Goal: Transaction & Acquisition: Book appointment/travel/reservation

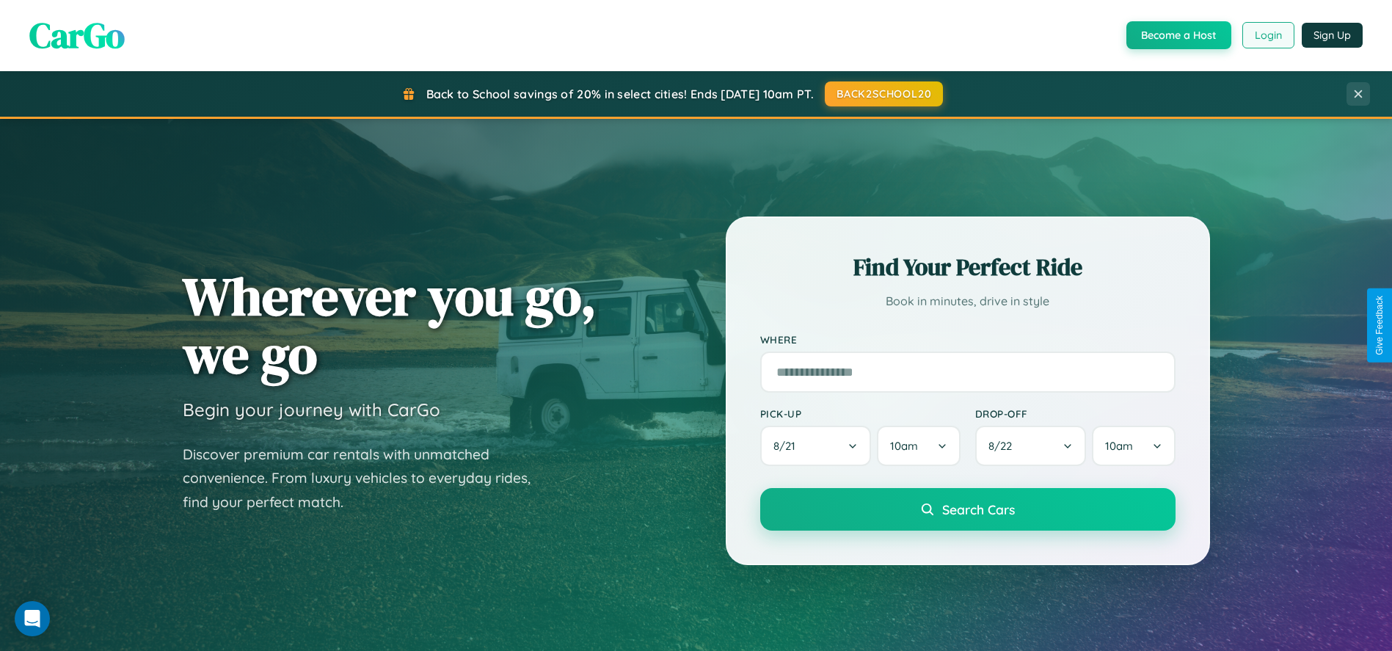
click at [1267, 35] on button "Login" at bounding box center [1268, 35] width 52 height 26
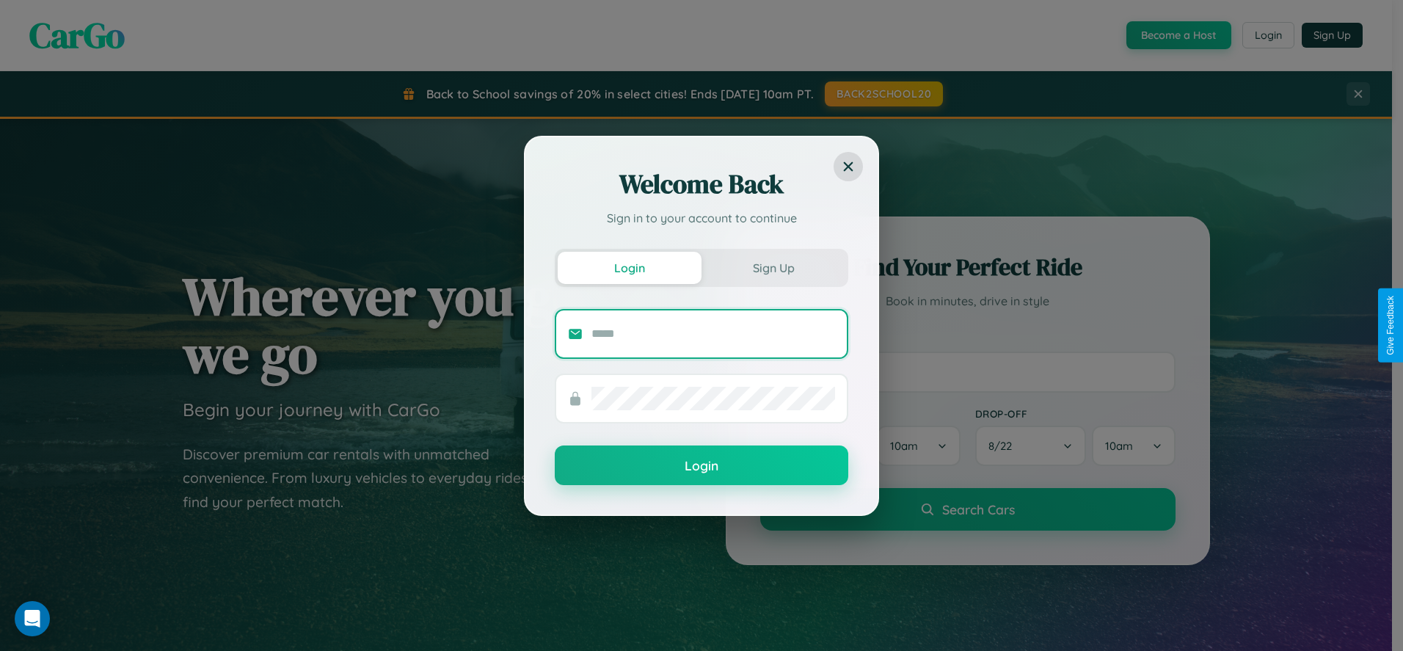
click at [713, 333] on input "text" at bounding box center [713, 333] width 244 height 23
type input "**********"
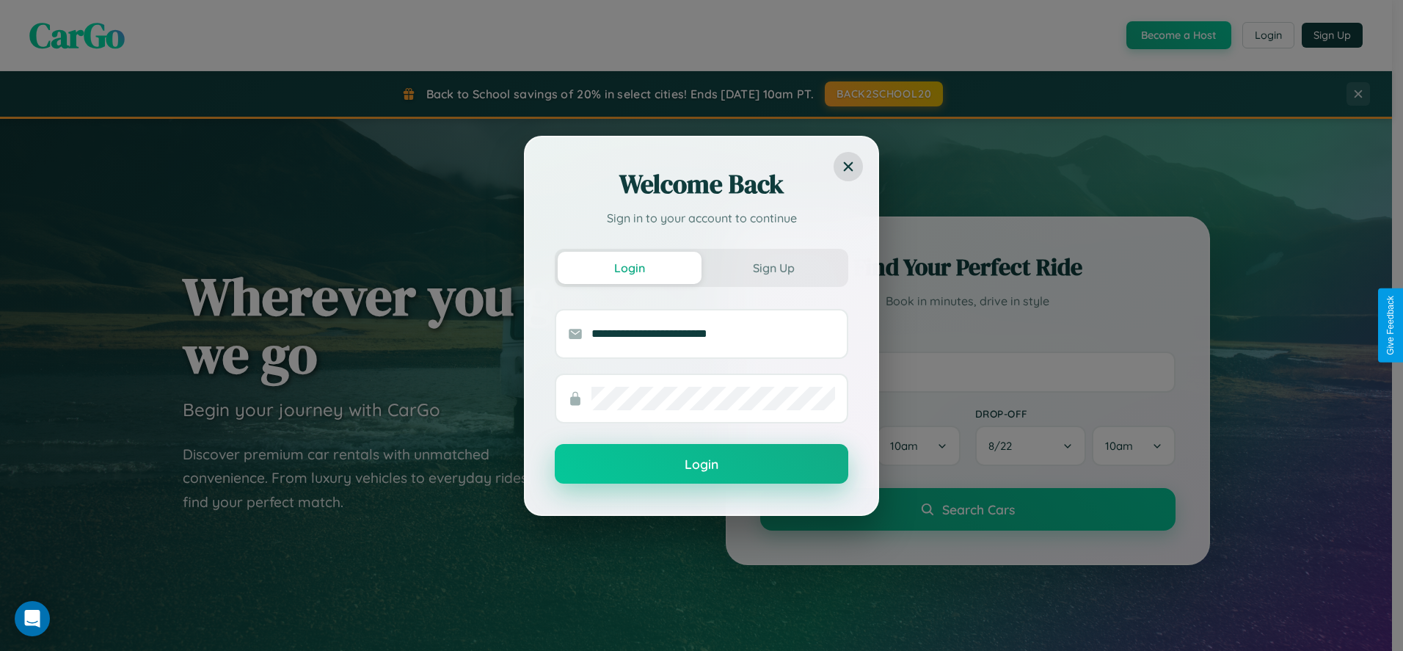
click at [701, 464] on button "Login" at bounding box center [701, 464] width 293 height 40
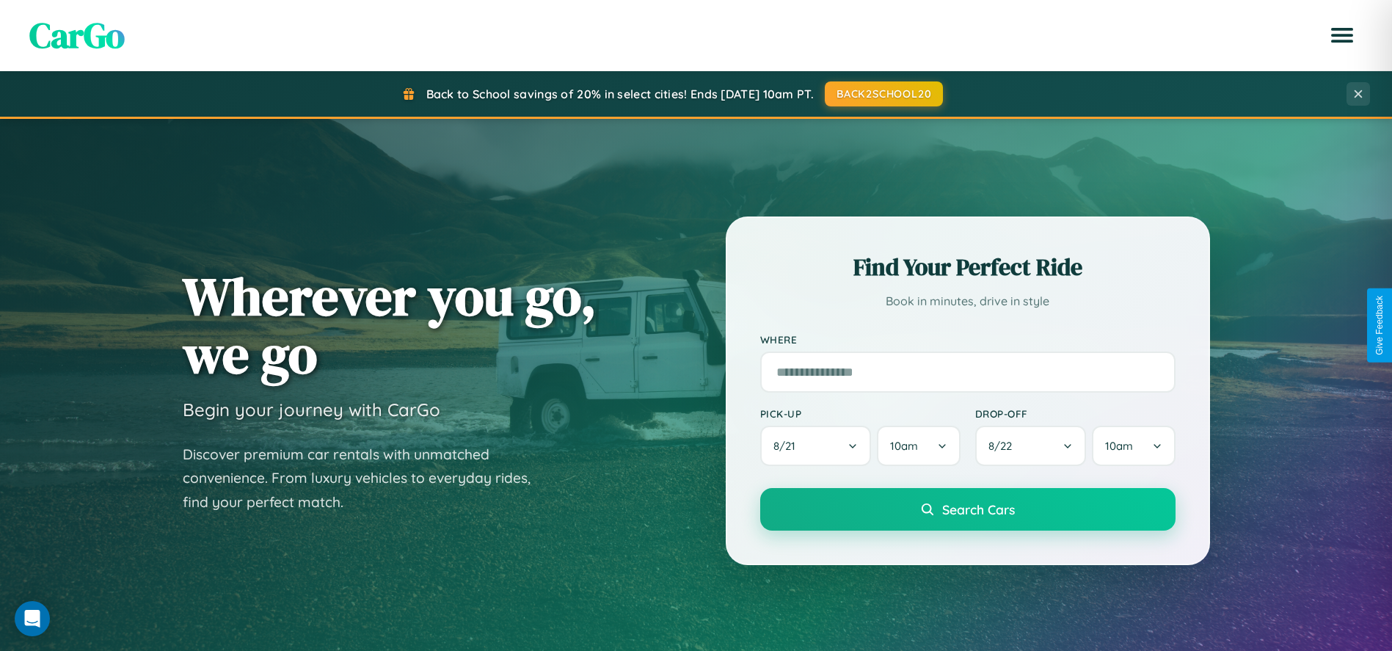
scroll to position [1005, 0]
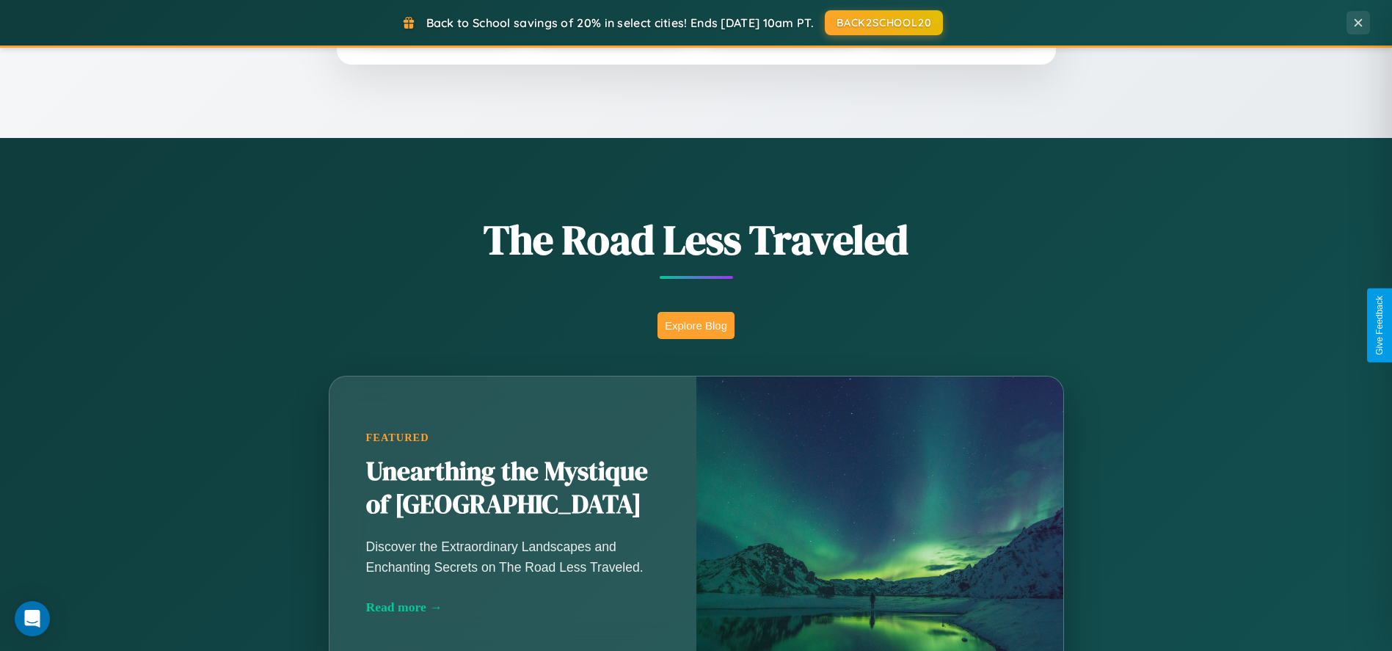
click at [696, 325] on button "Explore Blog" at bounding box center [695, 325] width 77 height 27
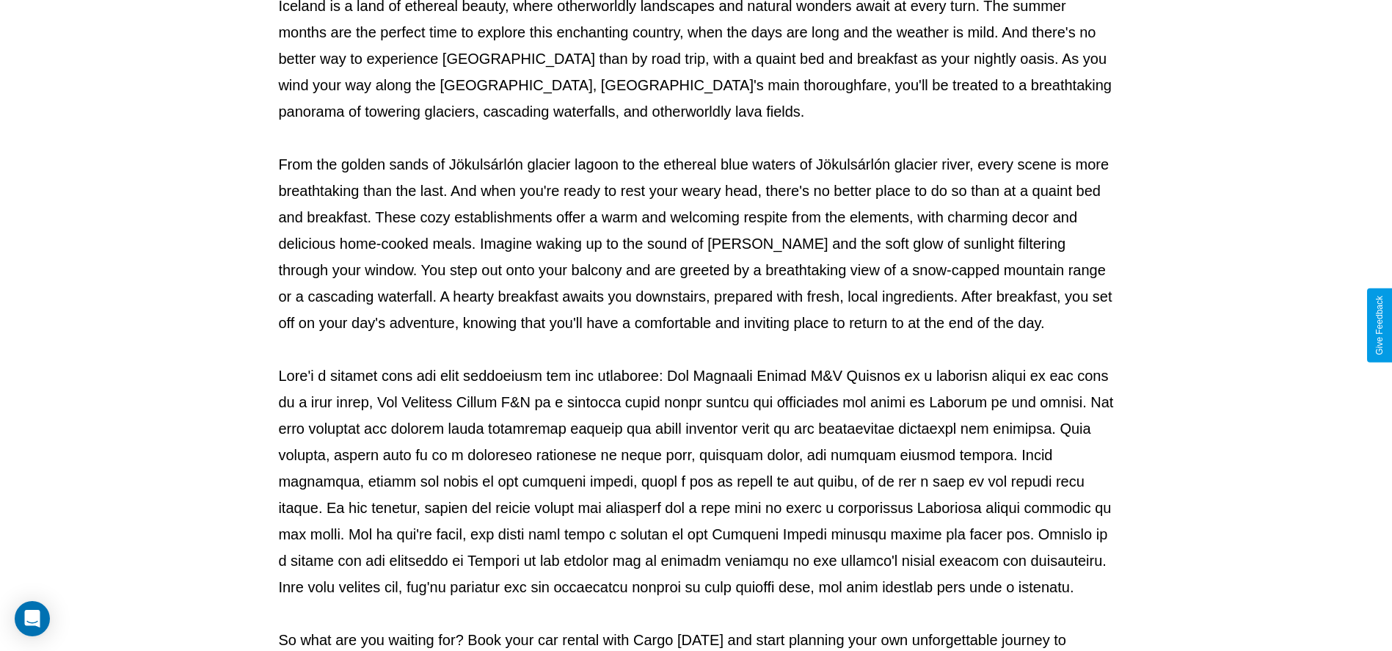
scroll to position [486, 0]
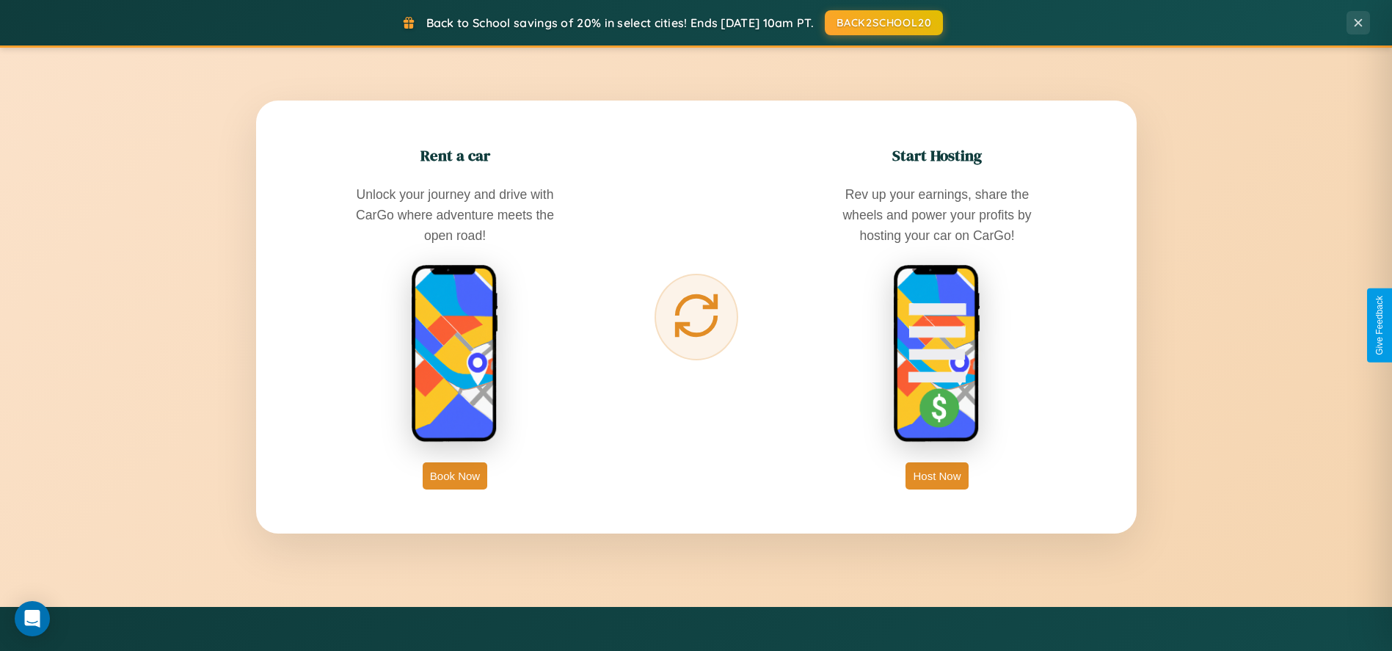
scroll to position [2818, 0]
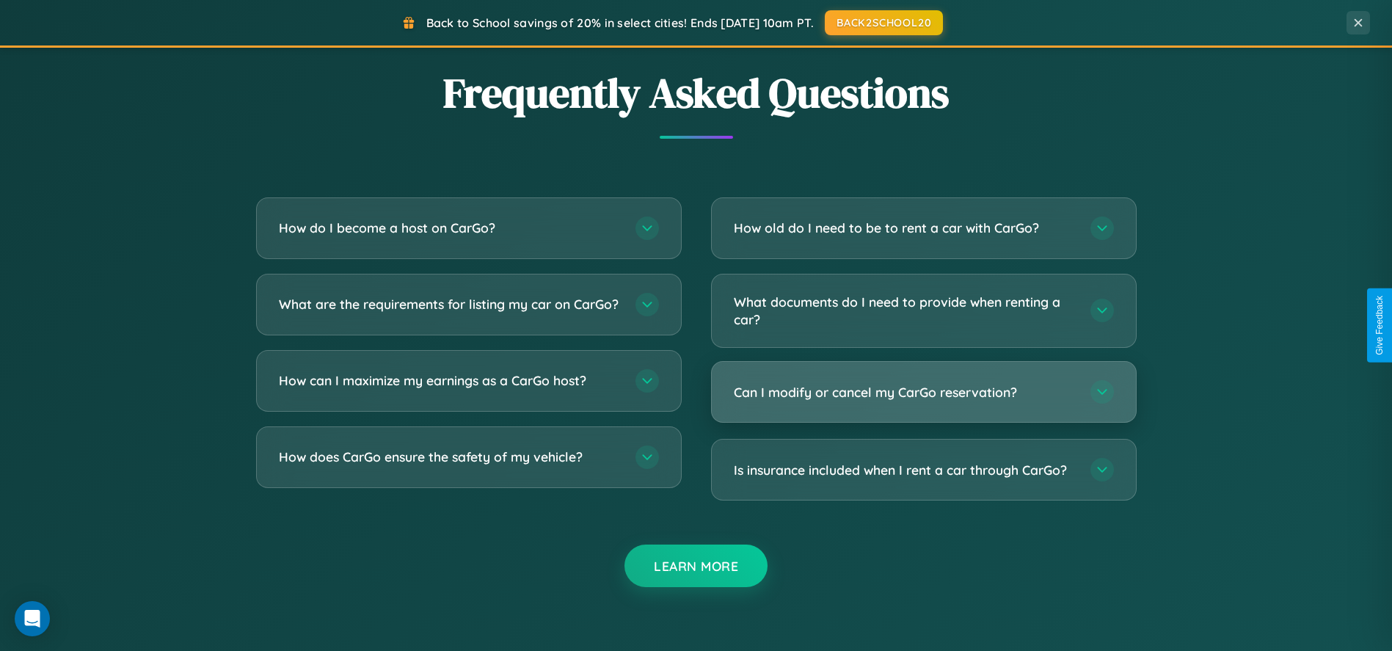
click at [923, 393] on h3 "Can I modify or cancel my CarGo reservation?" at bounding box center [905, 392] width 342 height 18
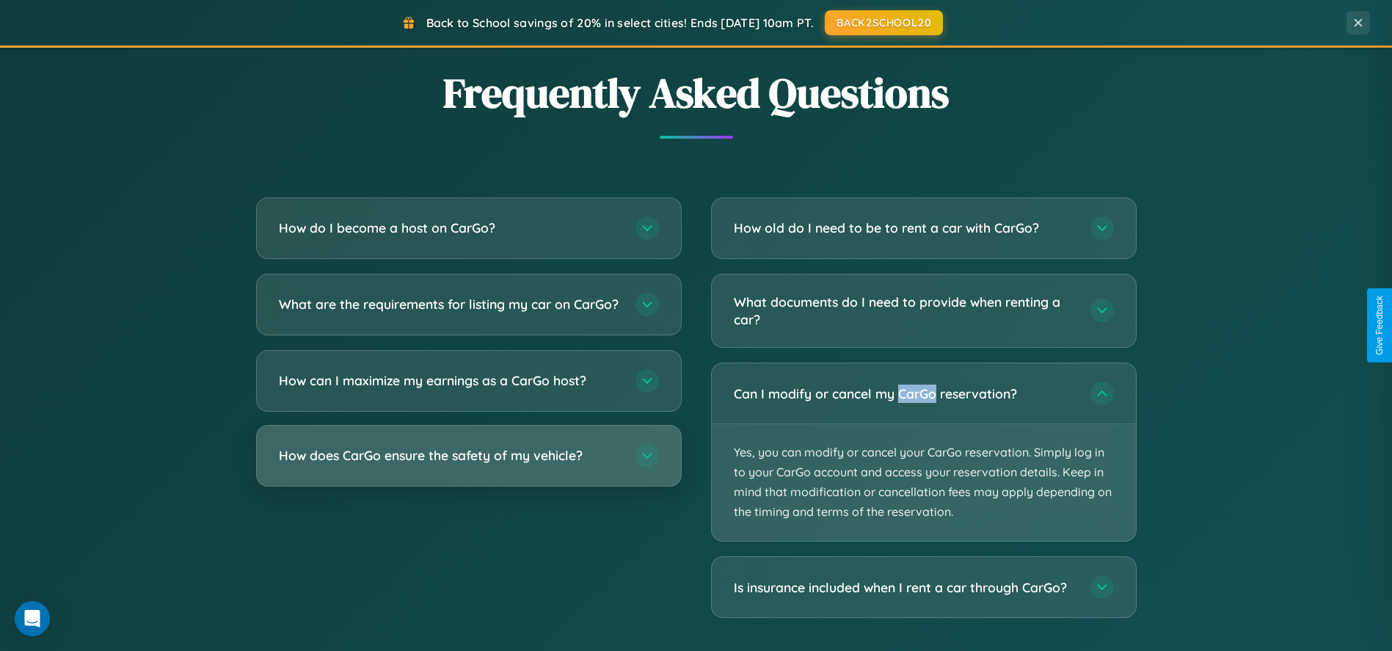
click at [468, 464] on h3 "How does CarGo ensure the safety of my vehicle?" at bounding box center [450, 455] width 342 height 18
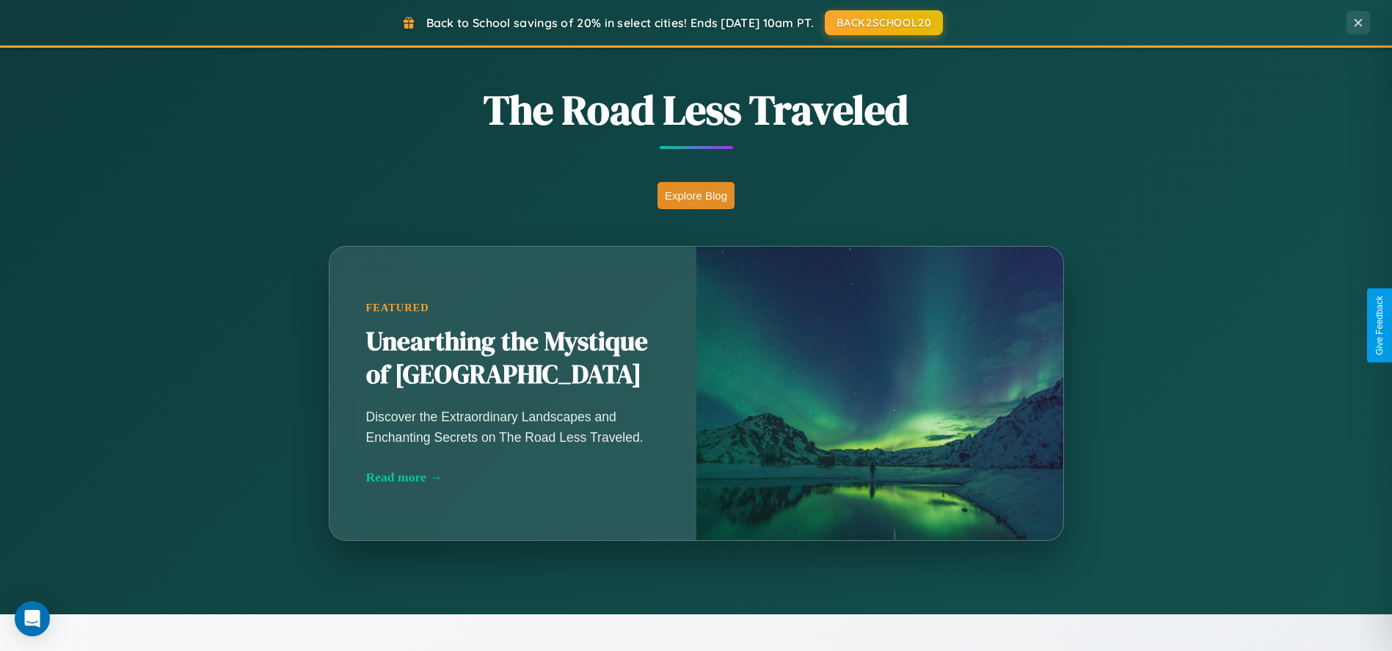
scroll to position [627, 0]
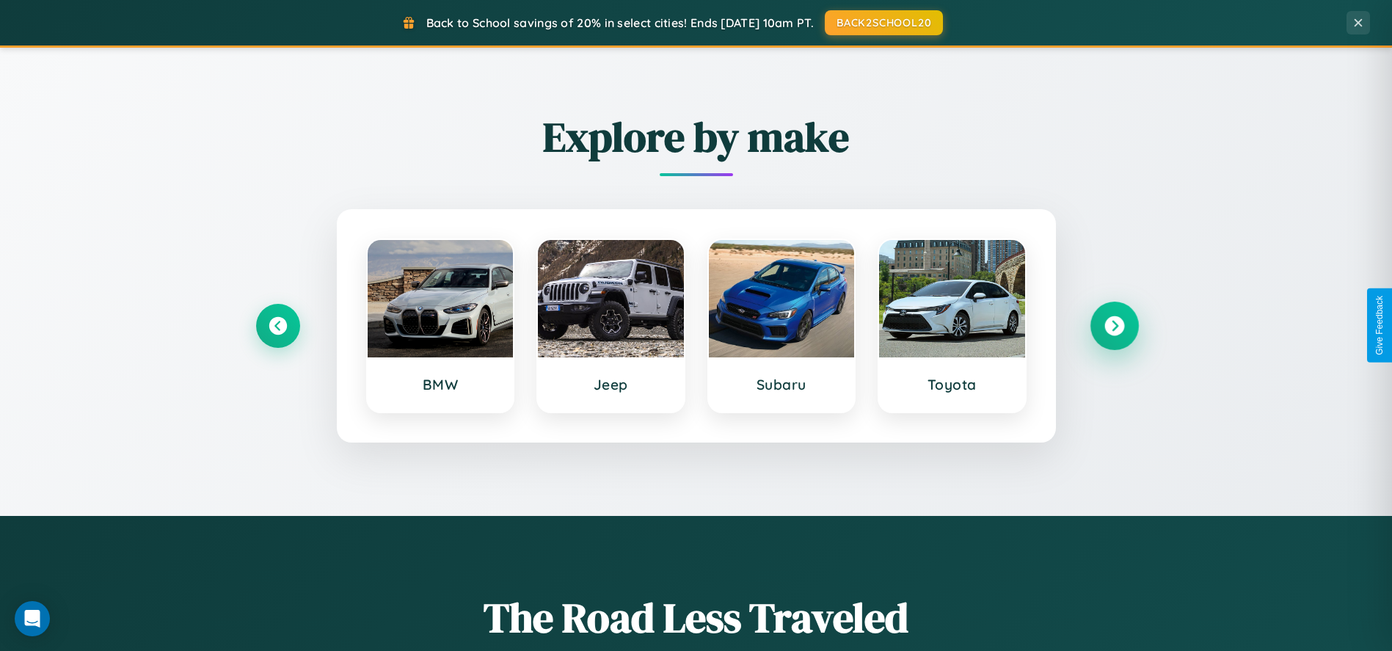
click at [1114, 325] on icon at bounding box center [1114, 325] width 20 height 20
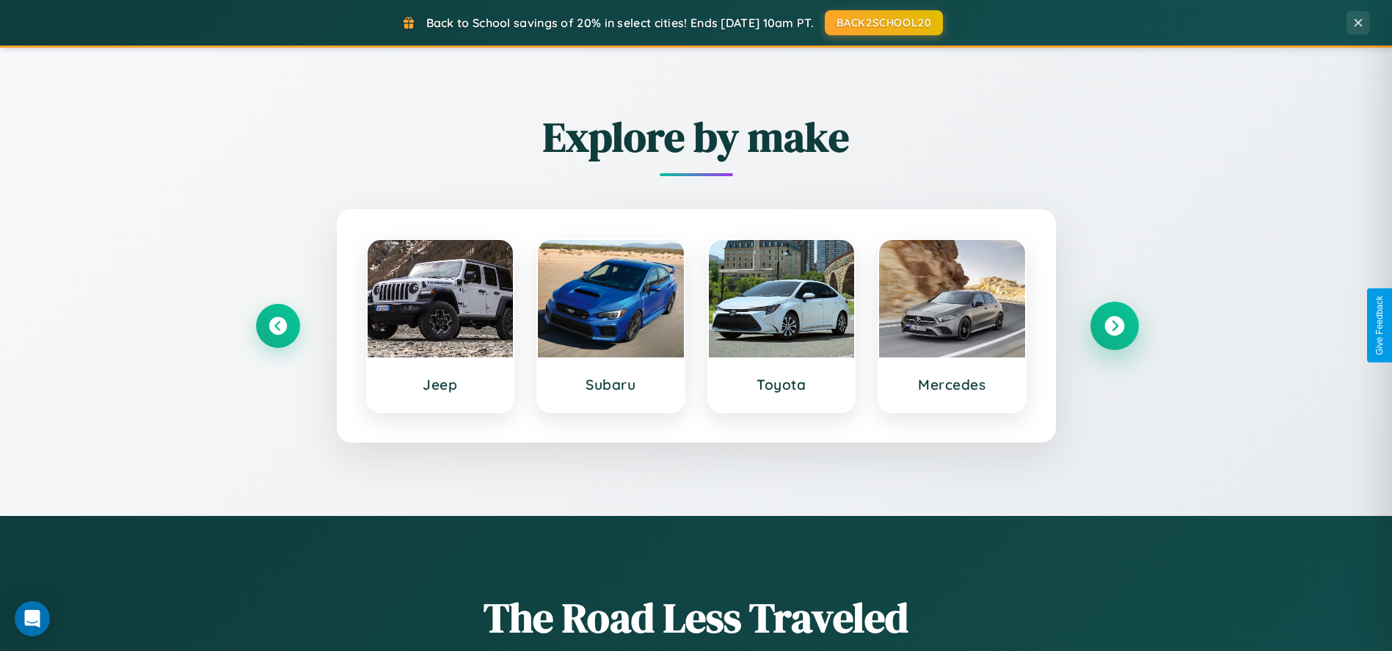
click at [1114, 325] on icon at bounding box center [1114, 325] width 20 height 20
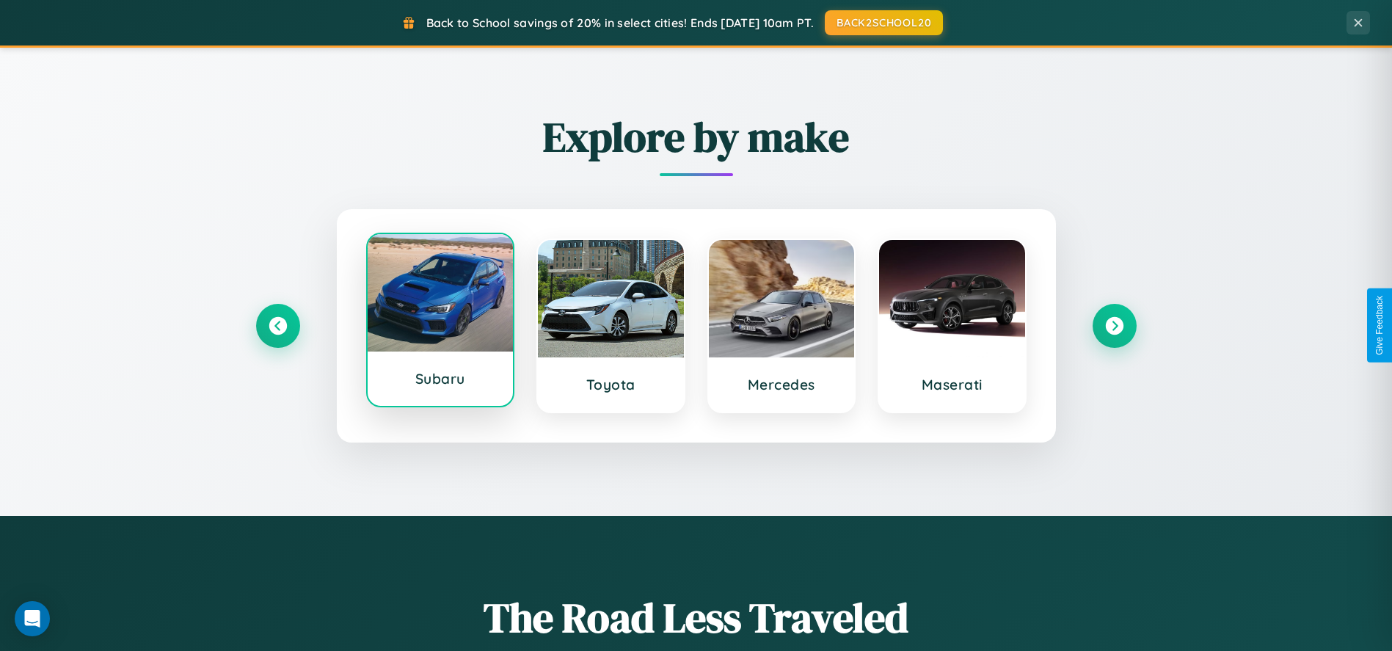
click at [439, 321] on div at bounding box center [441, 292] width 146 height 117
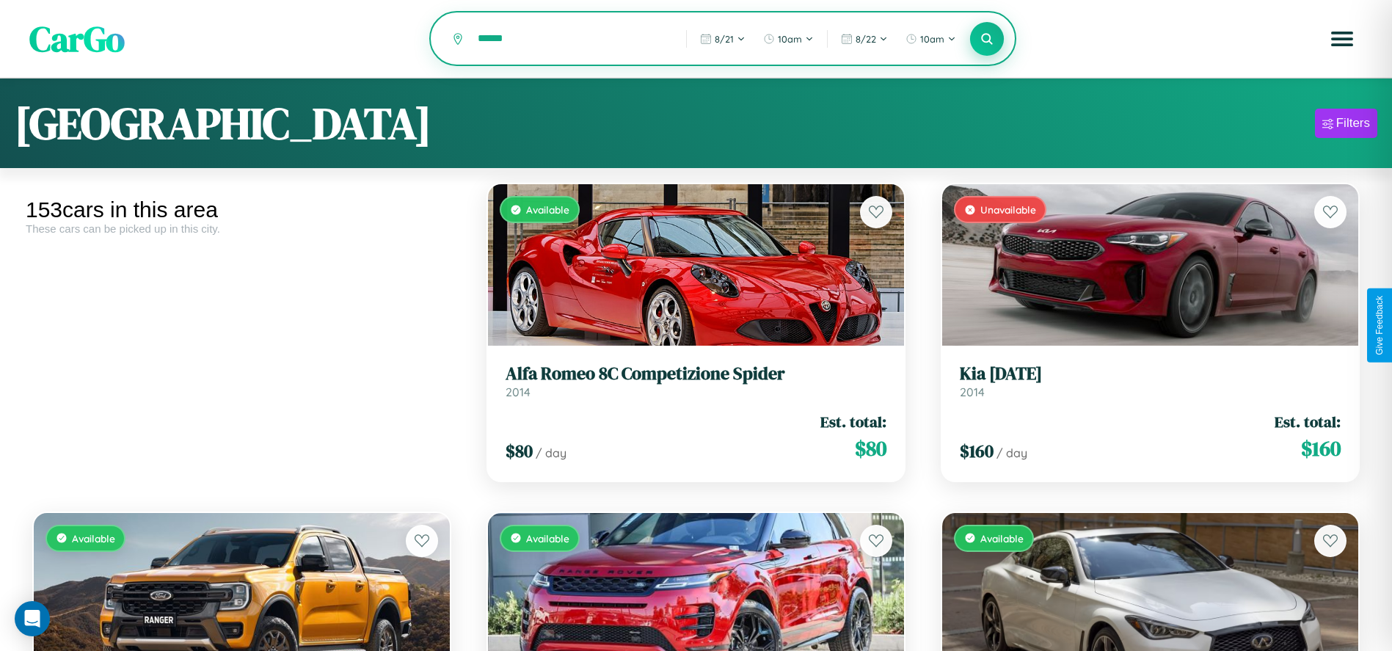
type input "******"
click at [987, 40] on icon at bounding box center [987, 39] width 14 height 14
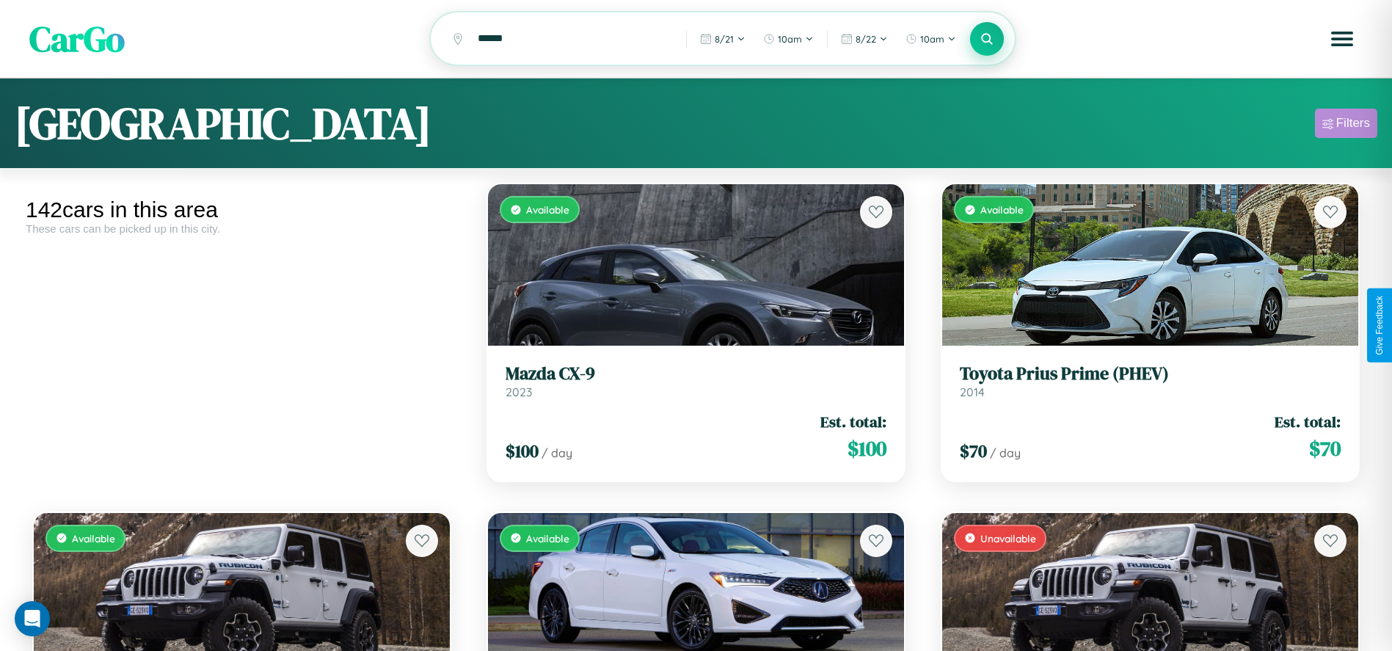
click at [1346, 125] on div "Filters" at bounding box center [1353, 123] width 34 height 15
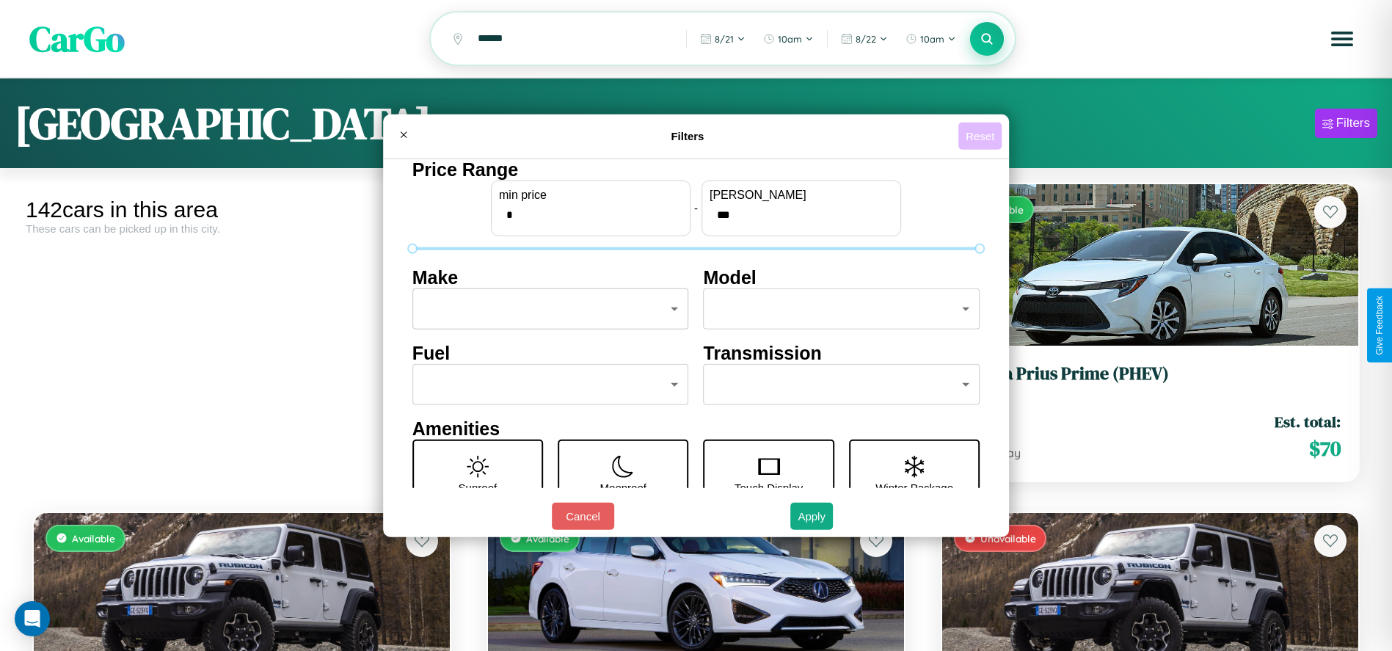
click at [982, 136] on button "Reset" at bounding box center [979, 136] width 43 height 27
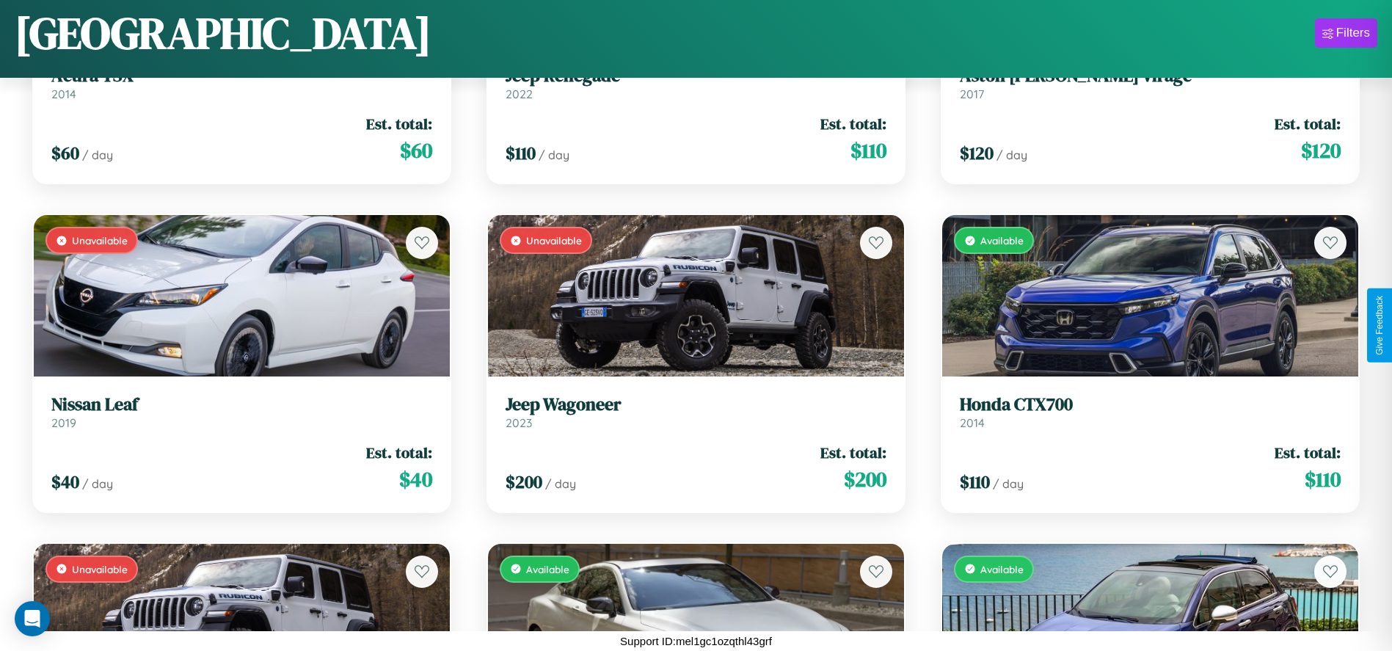
scroll to position [7773, 0]
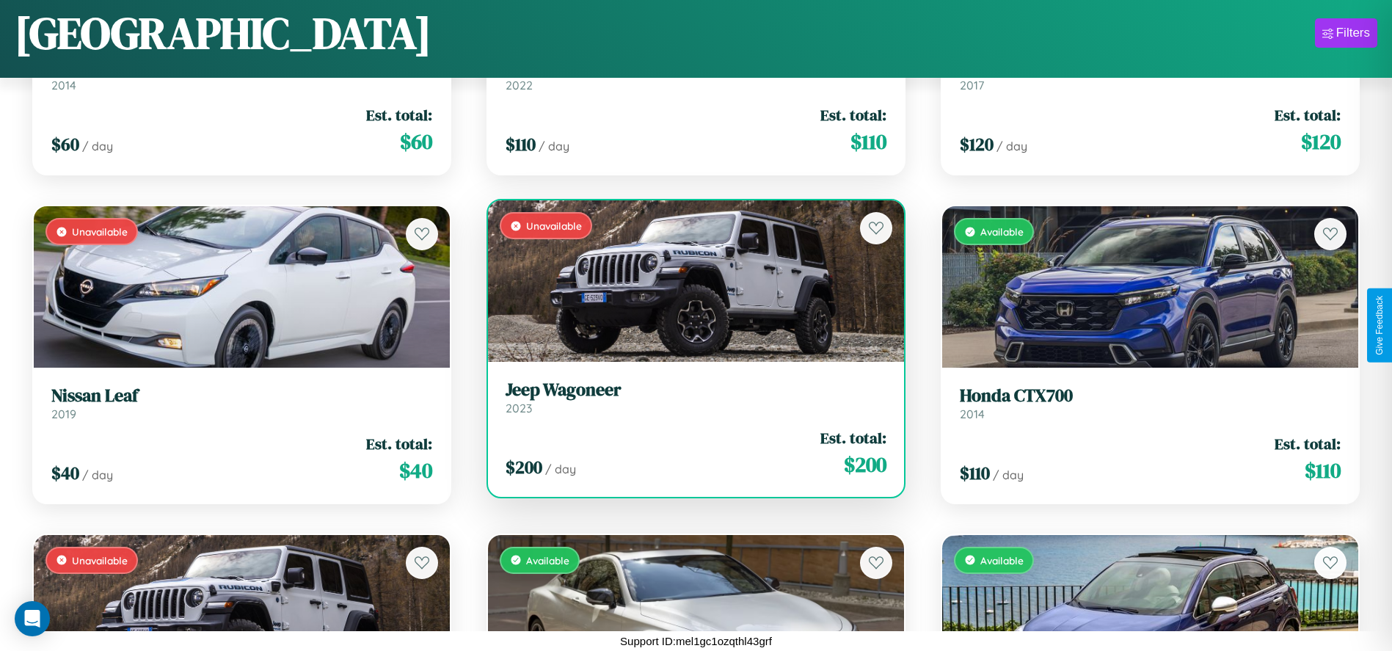
click at [690, 403] on link "Jeep Wagoneer 2023" at bounding box center [696, 397] width 381 height 36
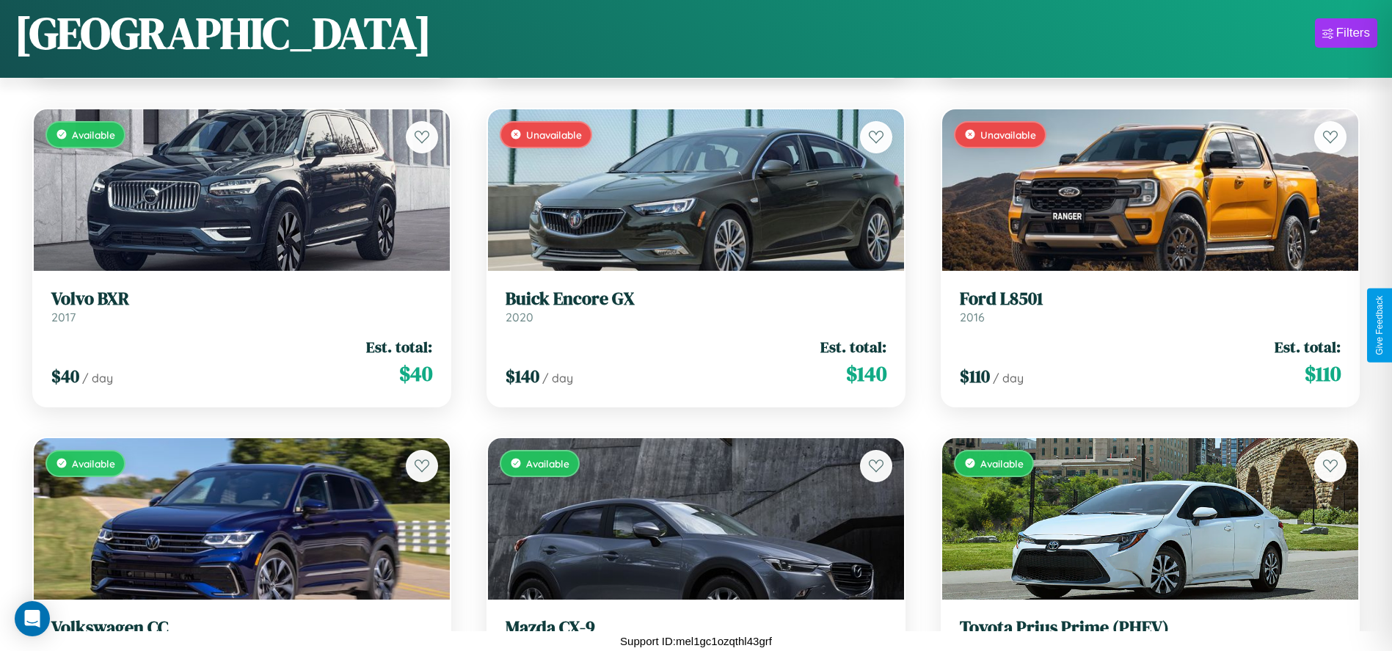
scroll to position [6459, 0]
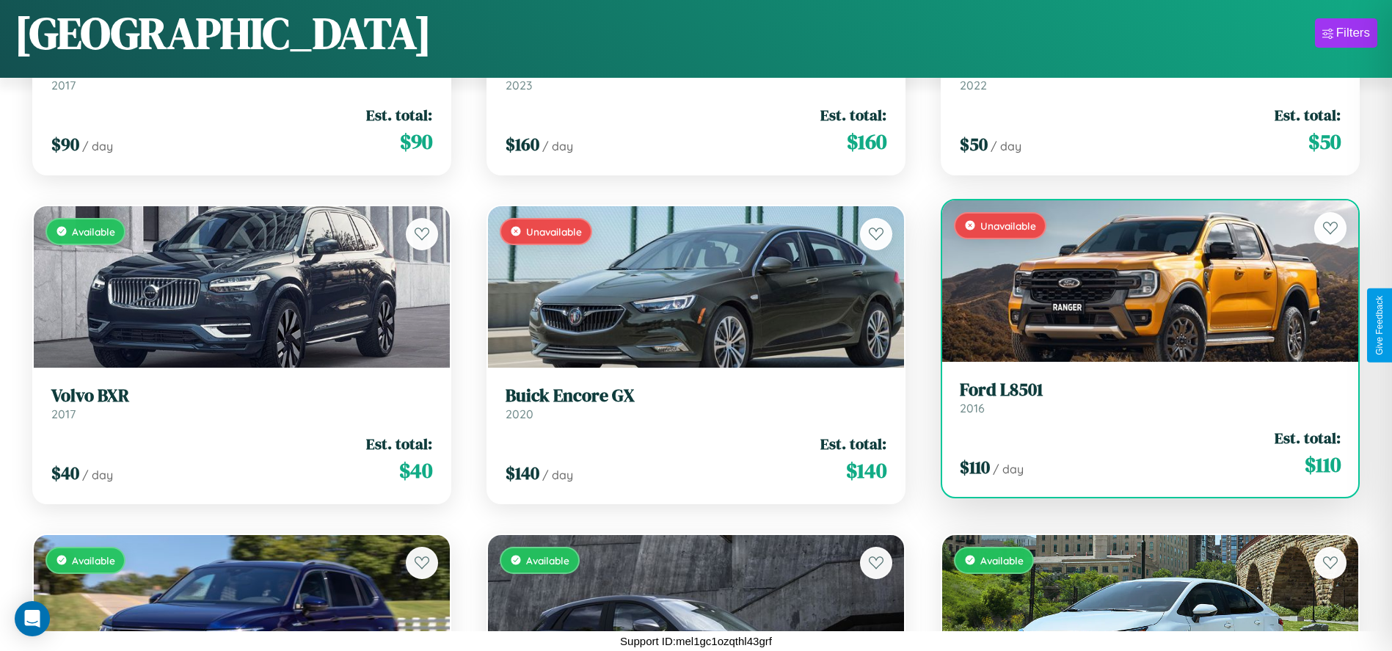
click at [1141, 400] on link "Ford L8501 2016" at bounding box center [1150, 397] width 381 height 36
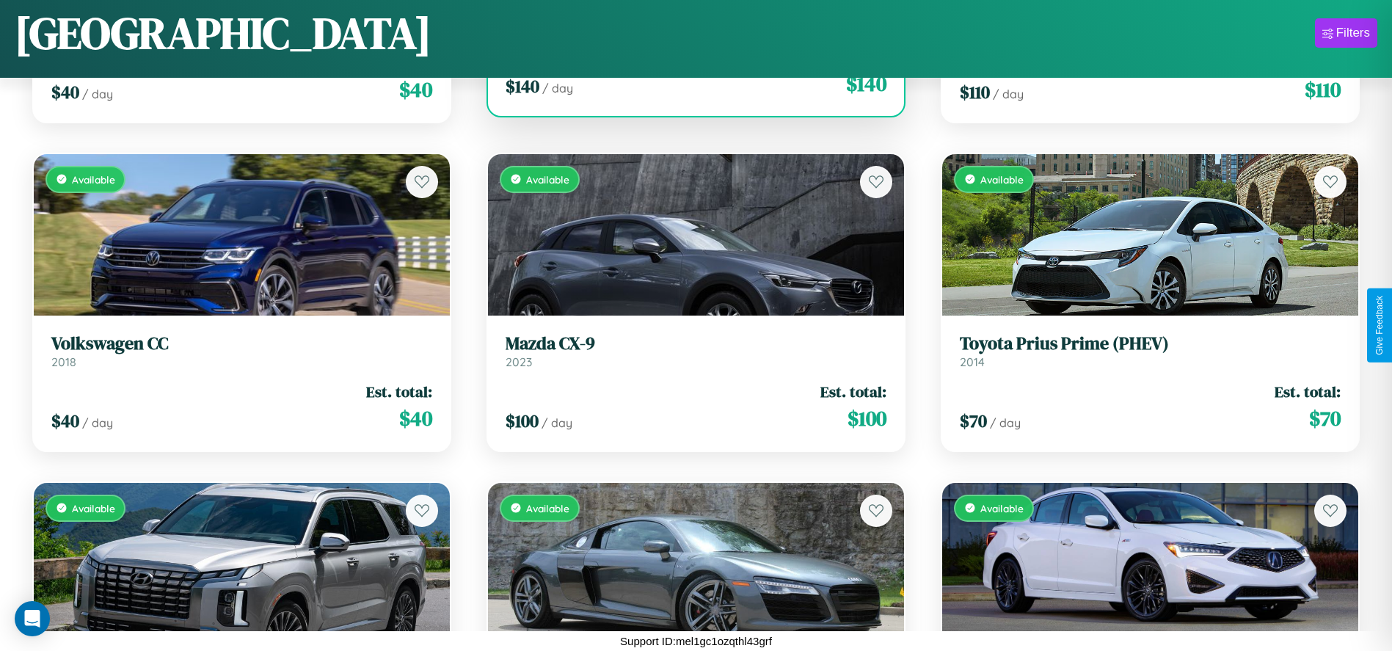
scroll to position [8102, 0]
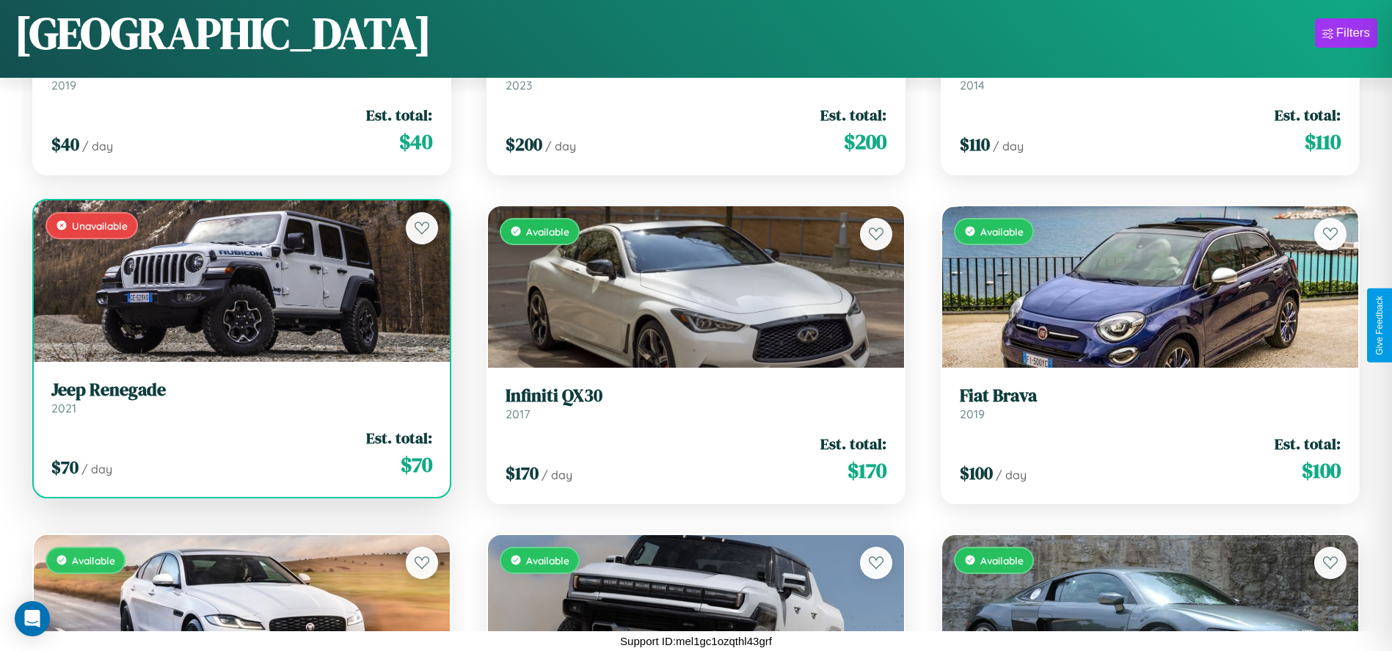
click at [240, 403] on link "Jeep Renegade 2021" at bounding box center [241, 397] width 381 height 36
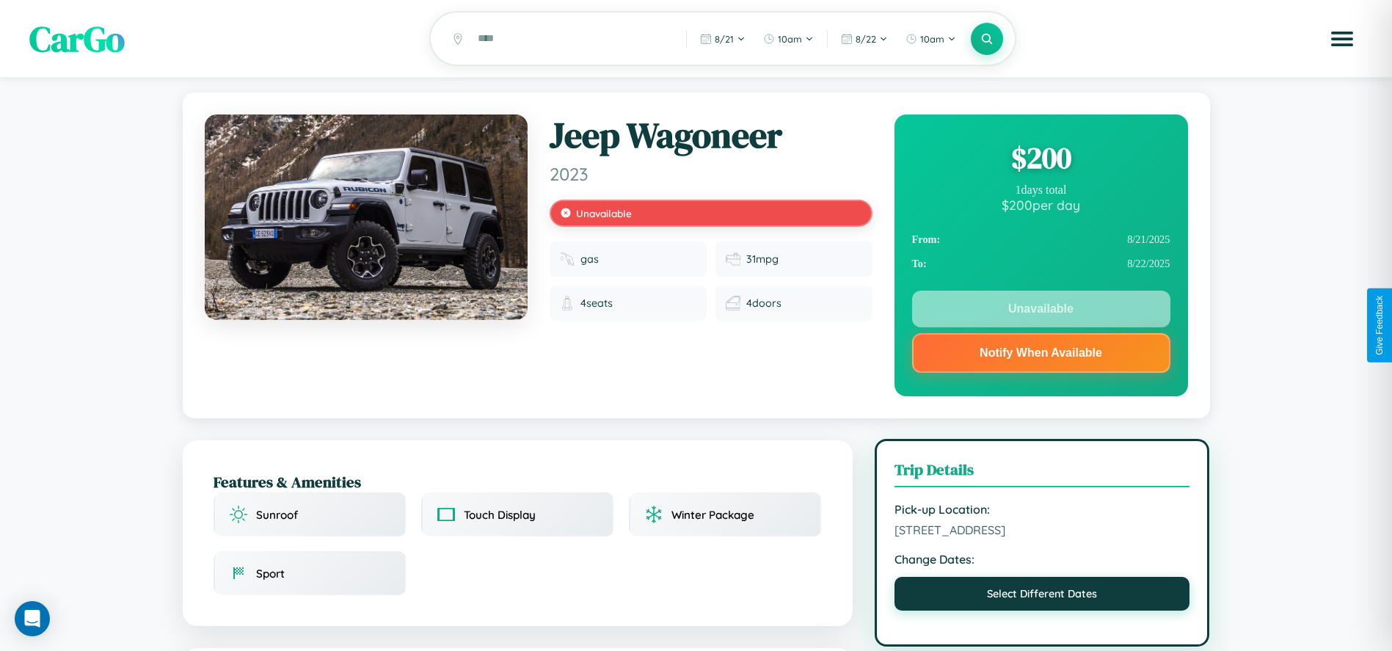
click at [1042, 596] on button "Select Different Dates" at bounding box center [1042, 594] width 296 height 34
select select "*"
select select "****"
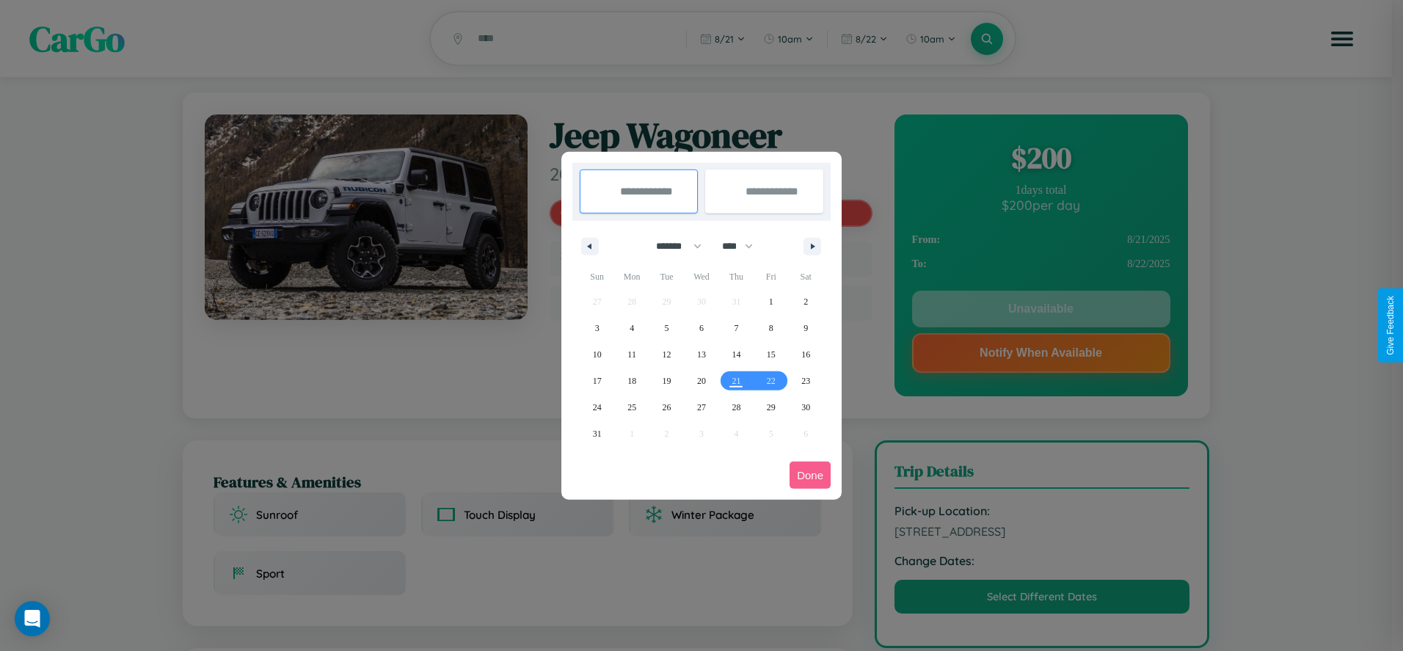
drag, startPoint x: 672, startPoint y: 246, endPoint x: 701, endPoint y: 294, distance: 56.6
click at [672, 246] on select "******* ******** ***** ***** *** **** **** ****** ********* ******* ******** **…" at bounding box center [676, 246] width 62 height 24
select select "*"
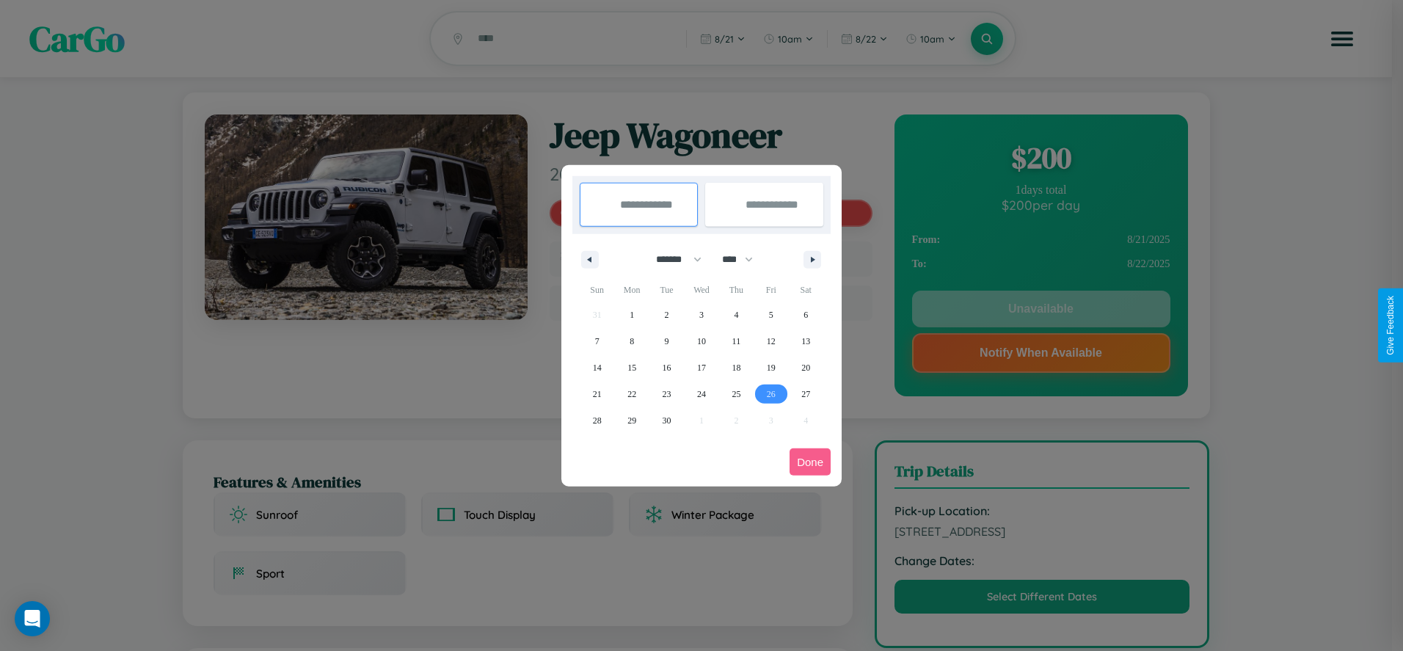
click at [770, 393] on span "26" at bounding box center [771, 394] width 9 height 26
type input "**********"
click at [632, 420] on span "29" at bounding box center [631, 420] width 9 height 26
type input "**********"
click at [810, 461] on button "Done" at bounding box center [809, 461] width 41 height 27
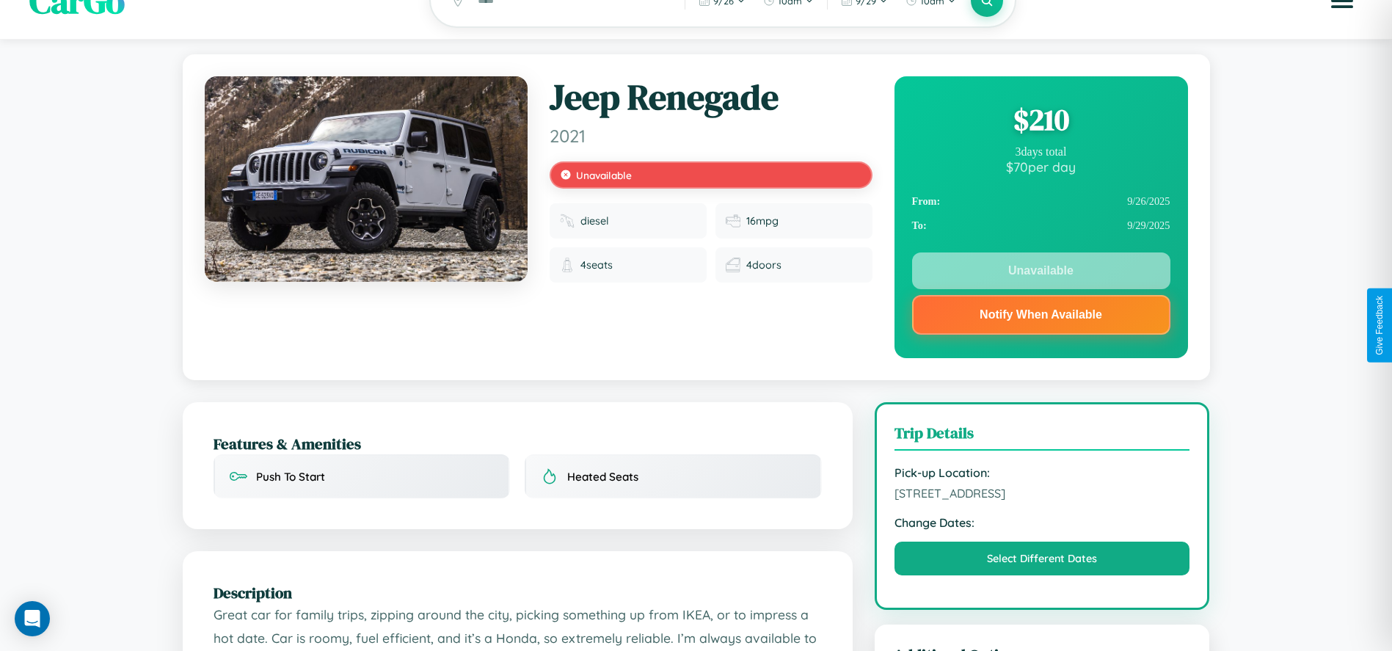
scroll to position [208, 0]
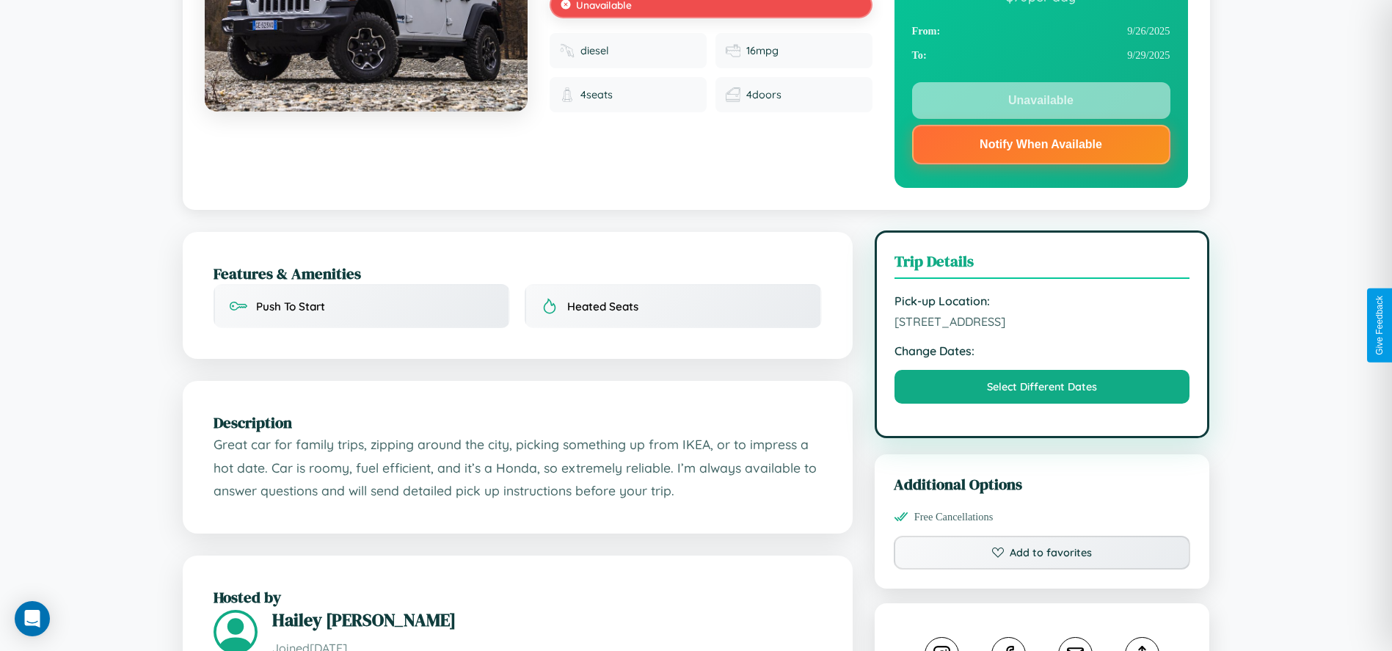
click at [1042, 324] on span "[STREET_ADDRESS]" at bounding box center [1042, 321] width 296 height 15
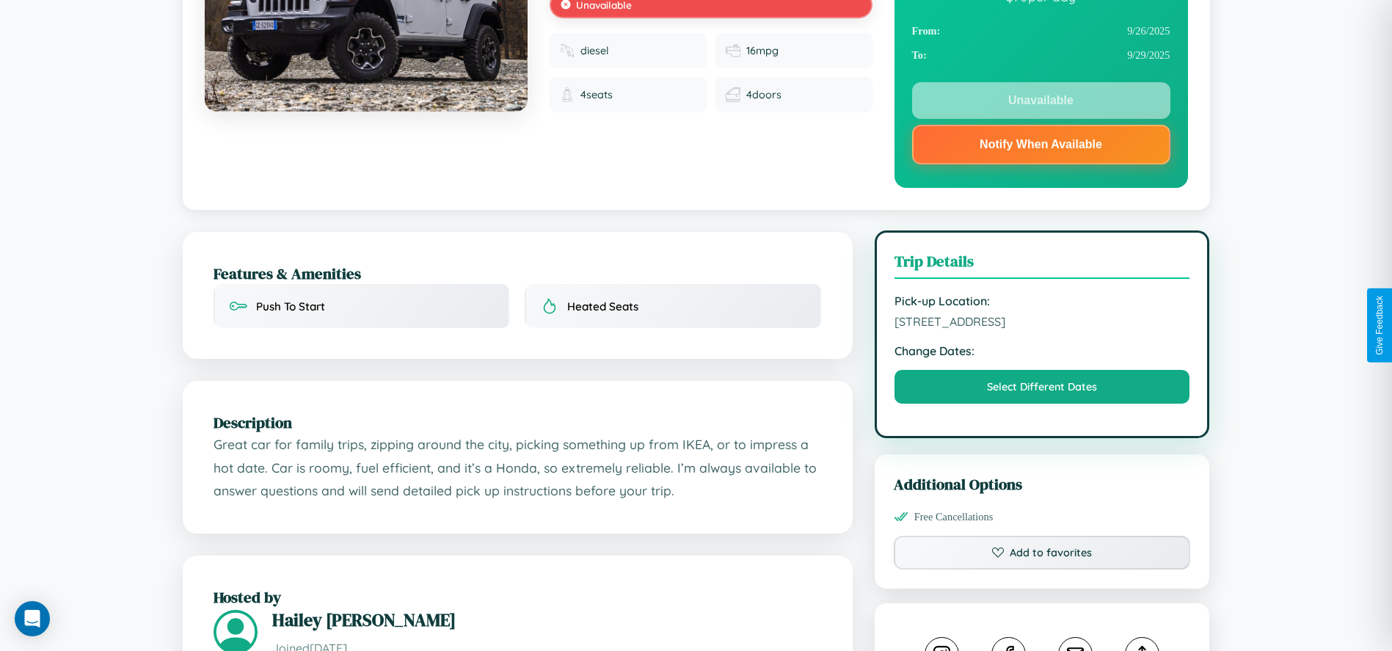
click at [1042, 324] on span "[STREET_ADDRESS]" at bounding box center [1042, 321] width 296 height 15
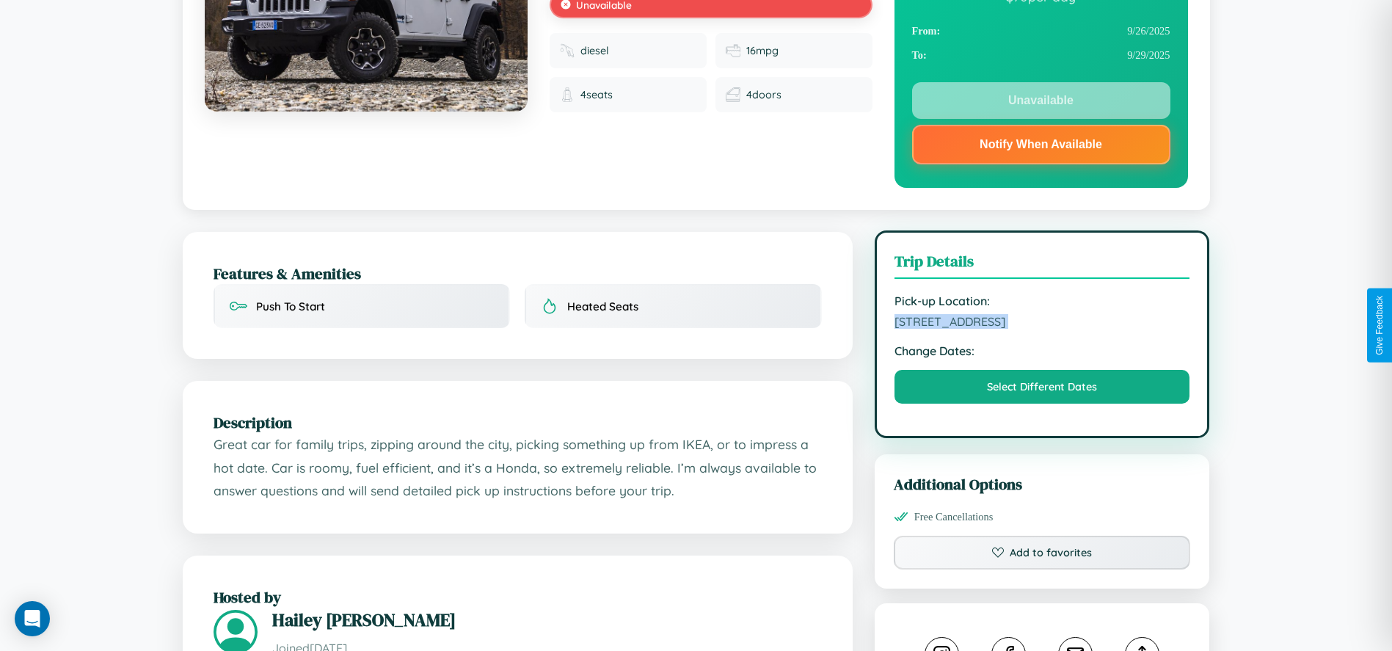
click at [1042, 324] on span "[STREET_ADDRESS]" at bounding box center [1042, 321] width 296 height 15
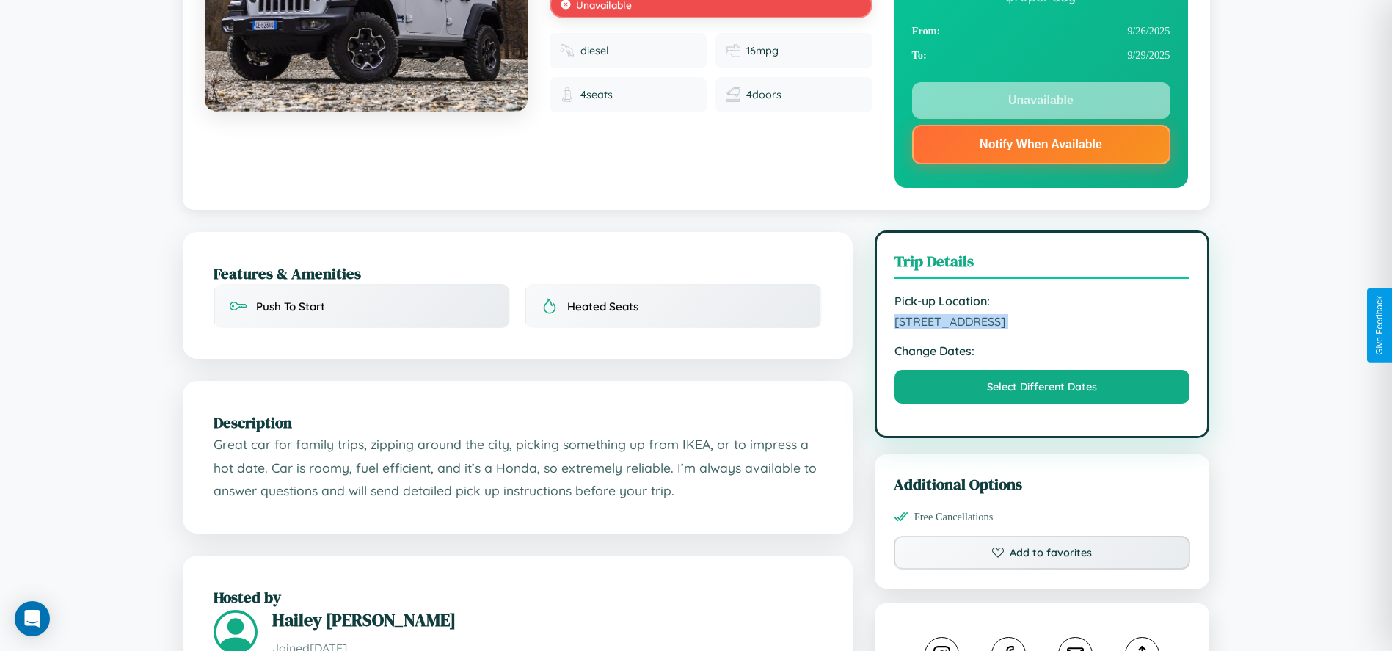
click at [1042, 324] on span "[STREET_ADDRESS]" at bounding box center [1042, 321] width 296 height 15
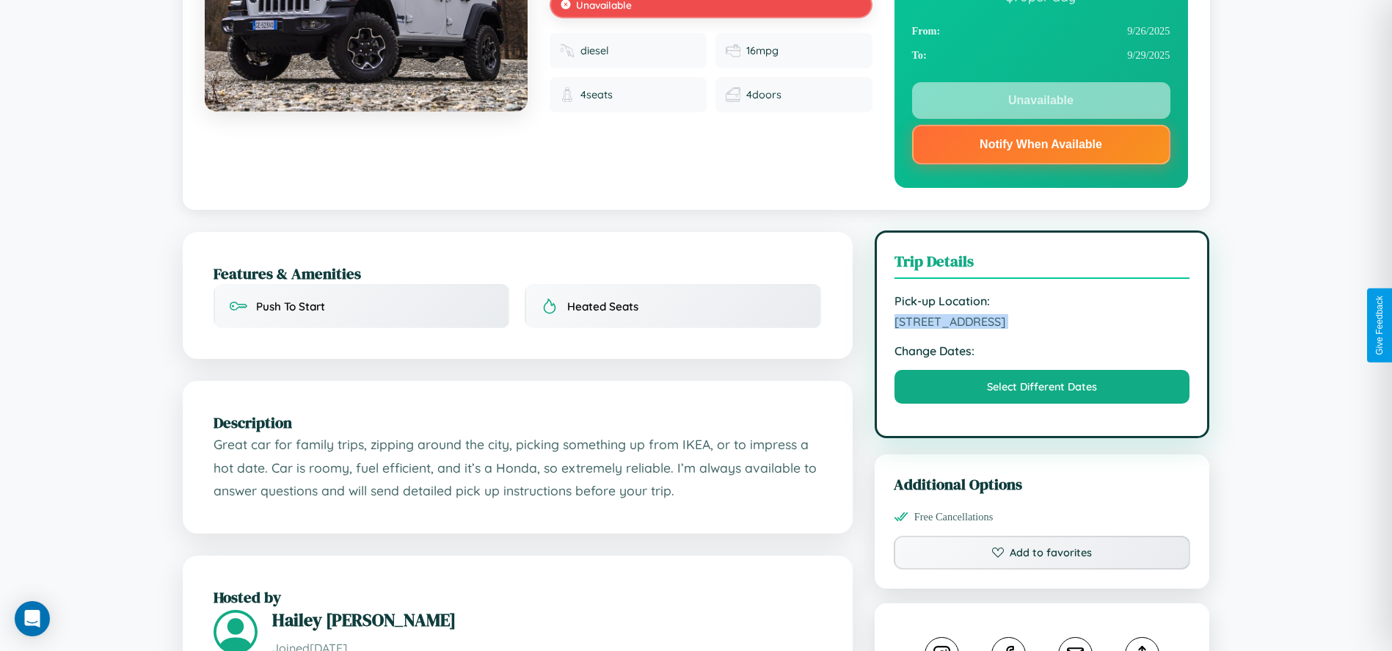
click at [1042, 324] on span "[STREET_ADDRESS]" at bounding box center [1042, 321] width 296 height 15
click at [1042, 324] on span "4881 School Street Madrid 89266 Spain" at bounding box center [1042, 321] width 296 height 15
